Goal: Information Seeking & Learning: Learn about a topic

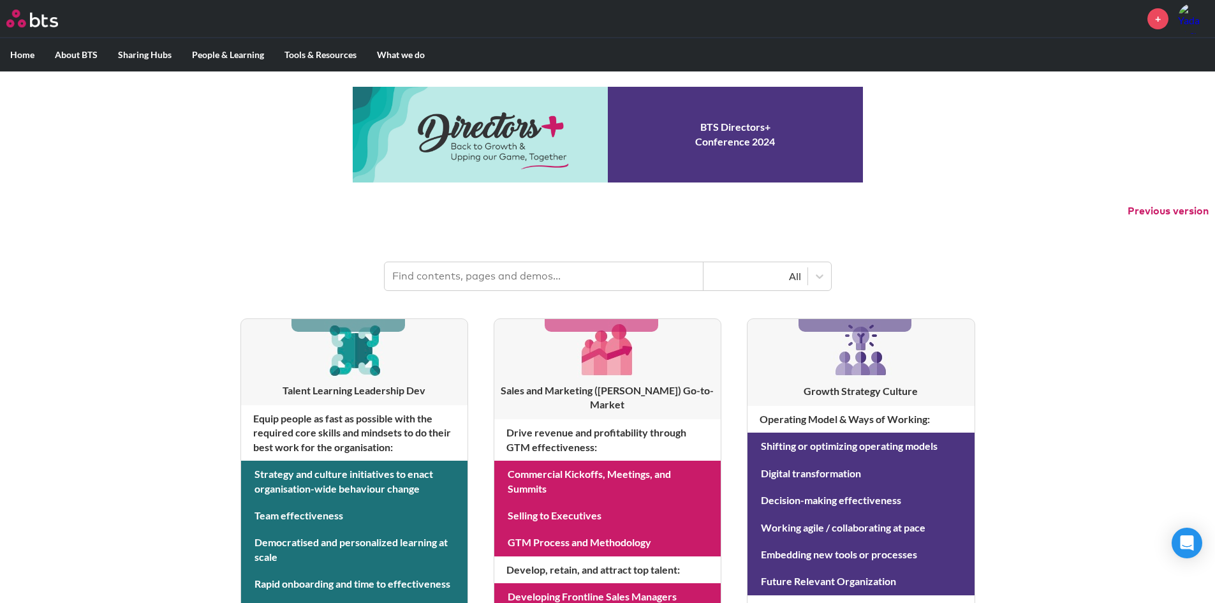
drag, startPoint x: 577, startPoint y: 284, endPoint x: 585, endPoint y: 284, distance: 7.7
click at [577, 283] on input "text" at bounding box center [544, 276] width 319 height 28
paste input "Information technology"
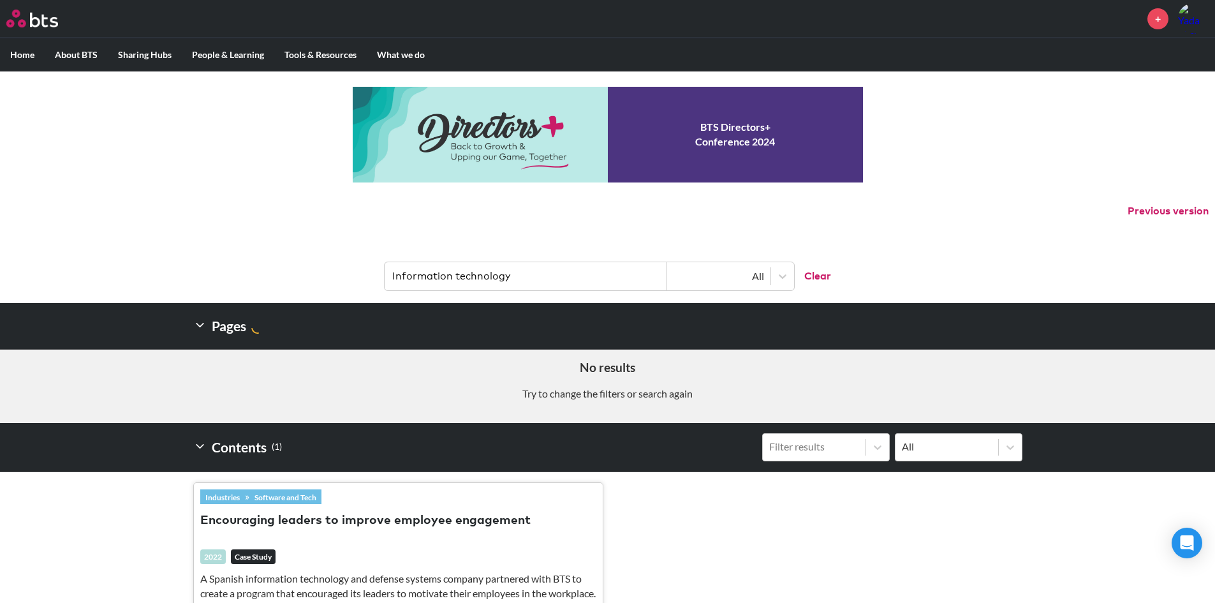
type input "Information technology"
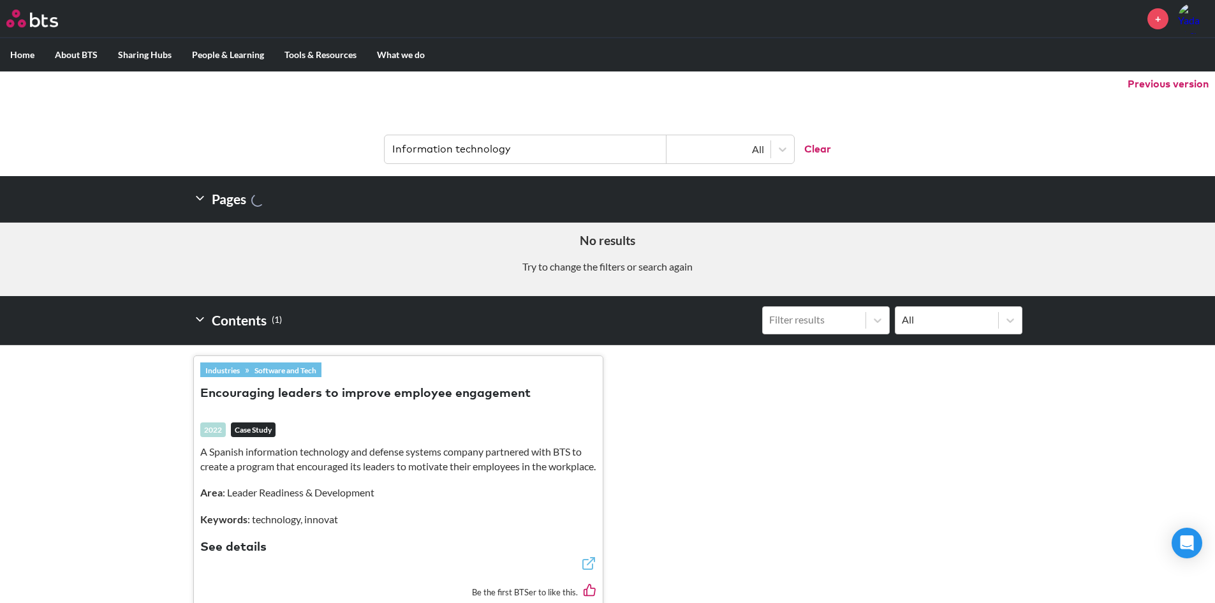
scroll to position [128, 0]
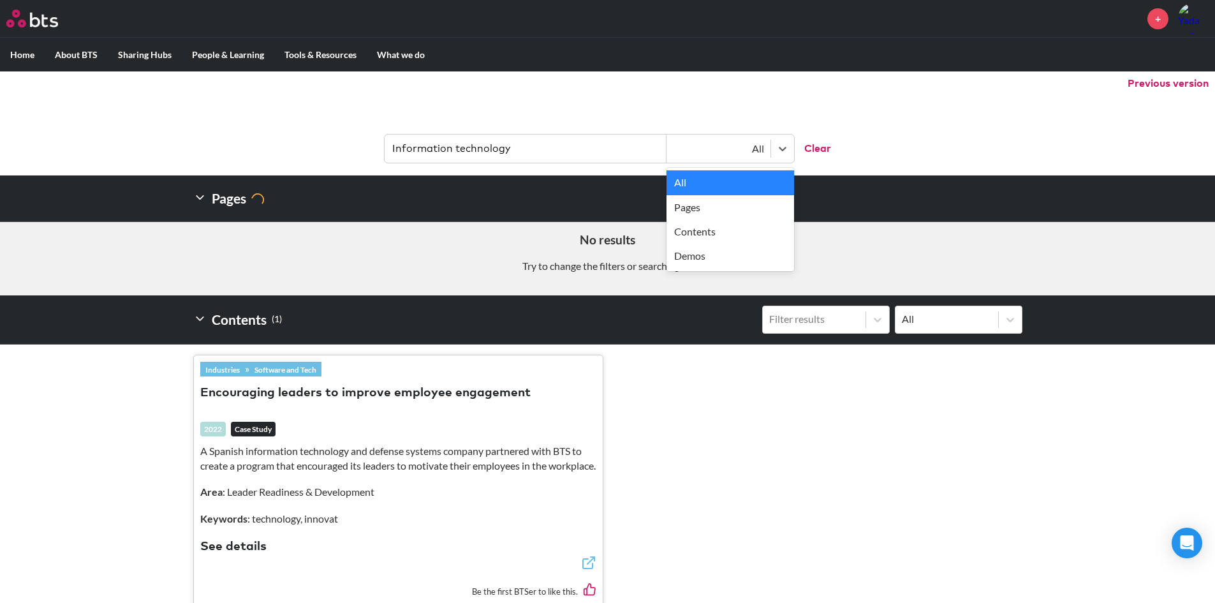
click at [766, 148] on div "All" at bounding box center [718, 148] width 104 height 17
click at [751, 182] on div "All" at bounding box center [730, 182] width 128 height 24
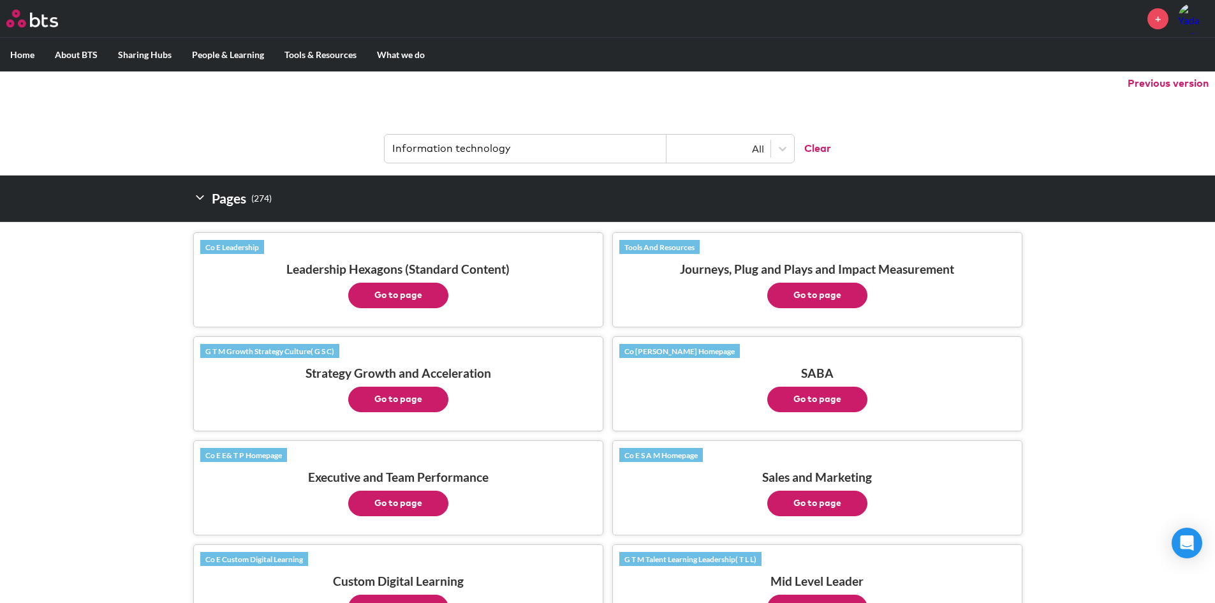
click at [472, 155] on input "Information technology" at bounding box center [526, 149] width 282 height 28
click at [525, 147] on input "Information technology" at bounding box center [526, 149] width 282 height 28
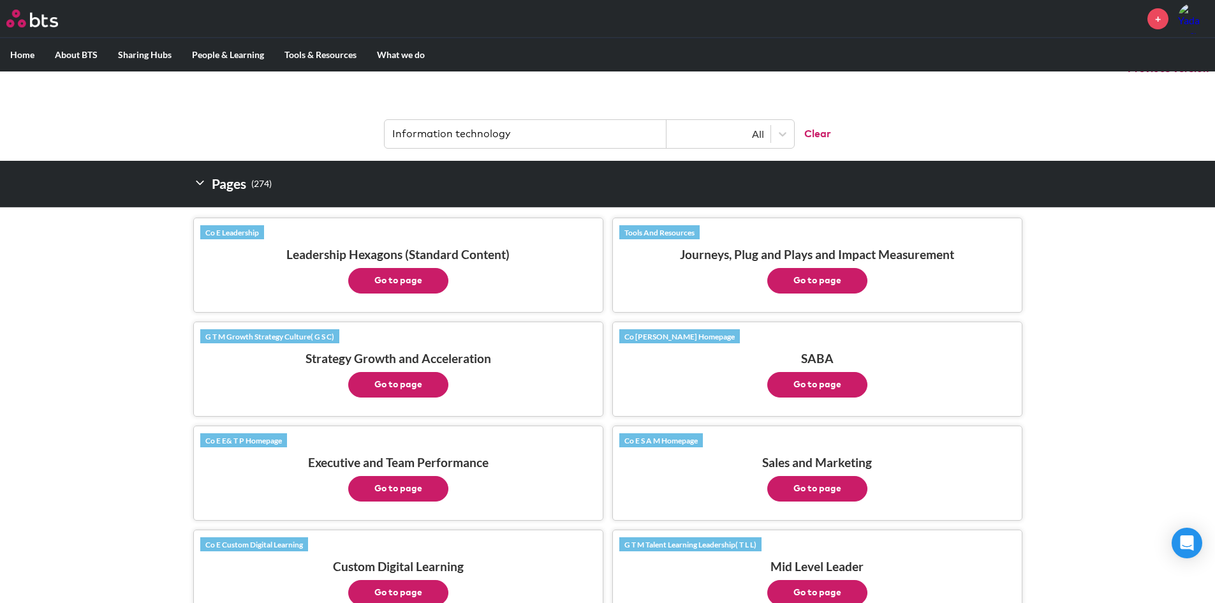
scroll to position [0, 0]
